Goal: Navigation & Orientation: Find specific page/section

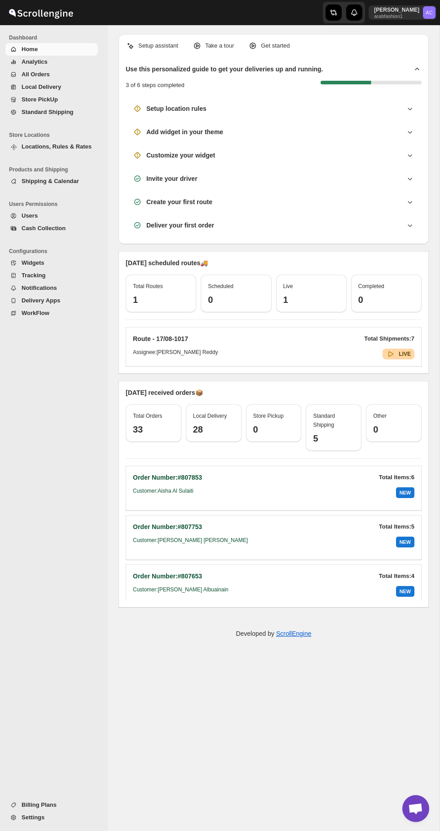
click at [14, 95] on div "Navigation" at bounding box center [13, 99] width 9 height 9
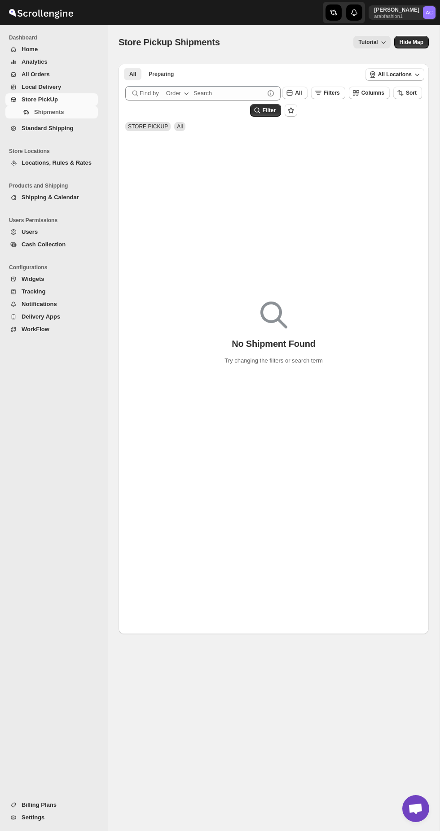
click at [10, 78] on icon "Navigation" at bounding box center [13, 74] width 7 height 7
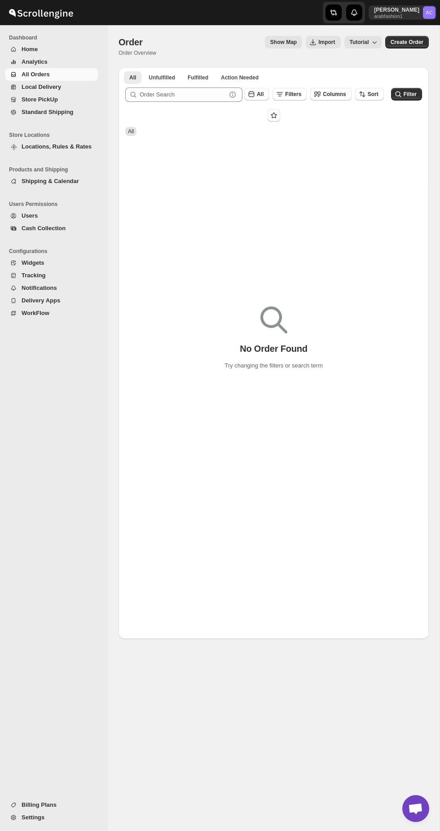
click at [22, 81] on link "Local Delivery" at bounding box center [51, 87] width 92 height 13
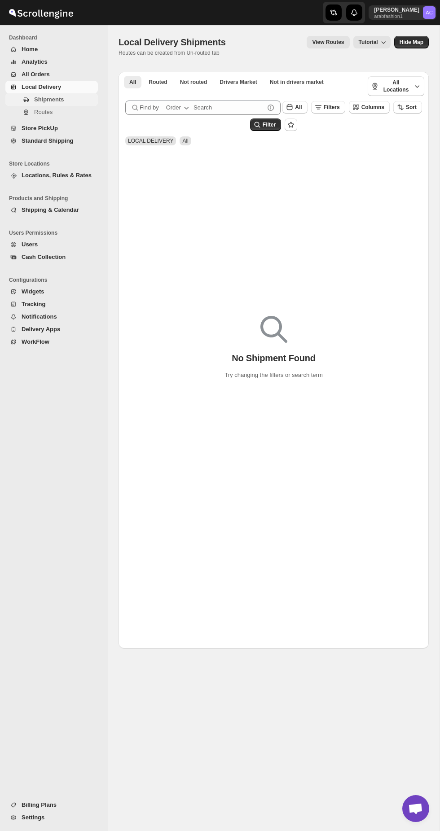
click at [30, 101] on span "Navigation" at bounding box center [26, 100] width 9 height 9
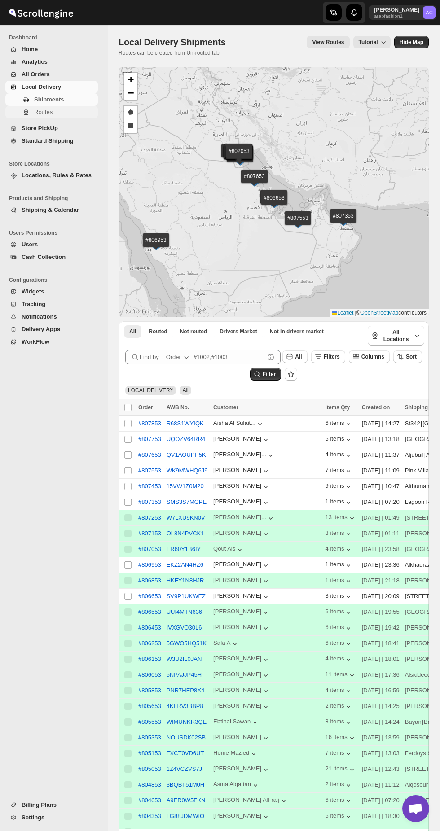
click at [36, 106] on button "Routes" at bounding box center [51, 112] width 92 height 13
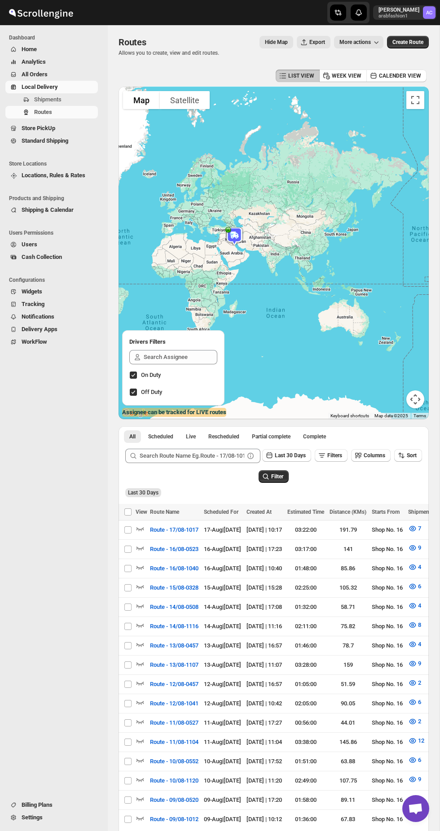
scroll to position [4, 0]
